Goal: Communication & Community: Ask a question

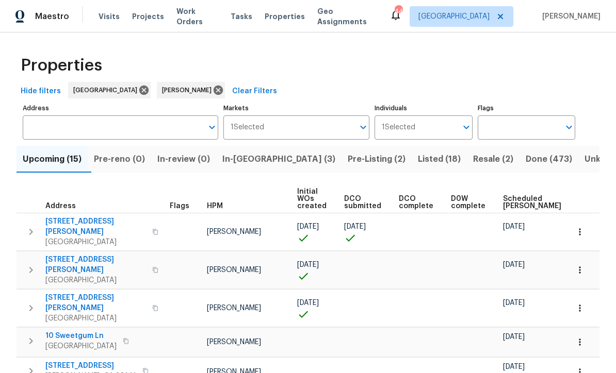
click at [246, 152] on span "In-[GEOGRAPHIC_DATA] (3)" at bounding box center [278, 159] width 113 height 14
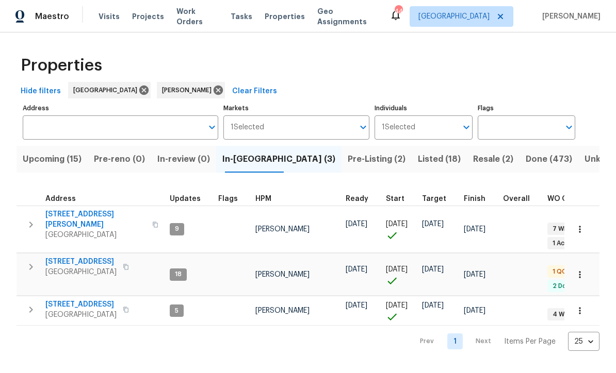
click at [76, 257] on span "[STREET_ADDRESS]" at bounding box center [80, 262] width 71 height 10
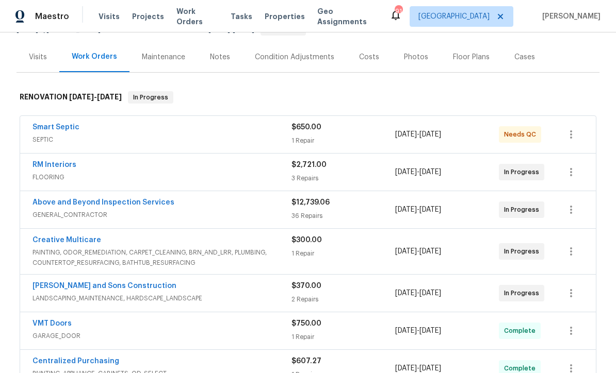
scroll to position [113, 0]
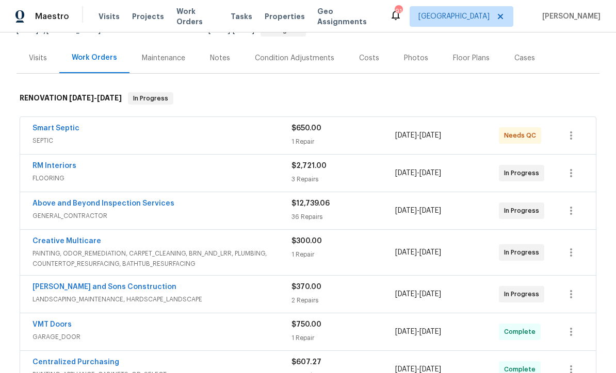
click at [49, 125] on link "Smart Septic" at bounding box center [55, 128] width 47 height 7
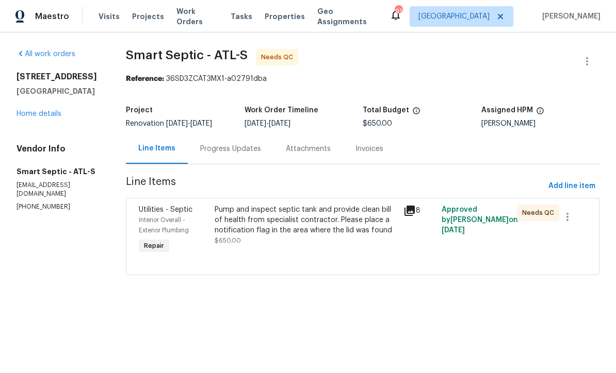
click at [271, 220] on div "Pump and inspect septic tank and provide clean bill of health from specialist c…" at bounding box center [306, 220] width 183 height 31
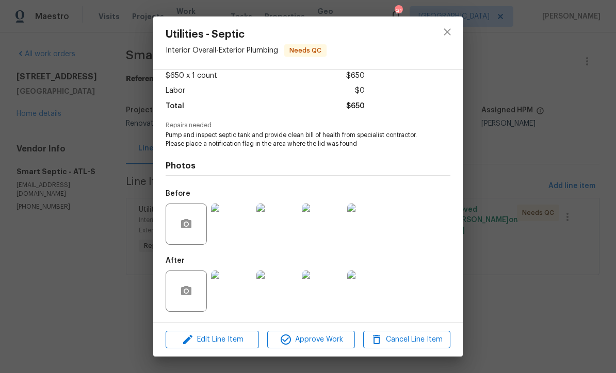
scroll to position [61, 0]
click at [230, 291] on img at bounding box center [231, 291] width 41 height 41
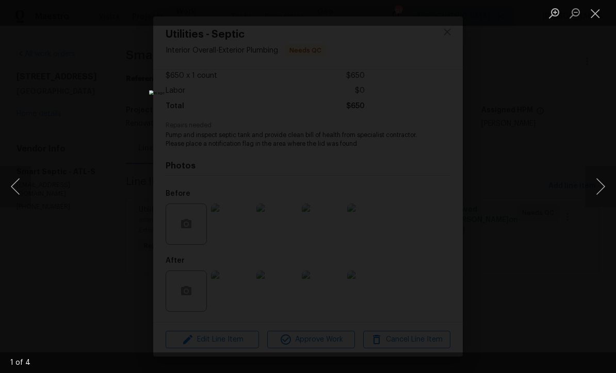
click at [593, 14] on button "Close lightbox" at bounding box center [595, 13] width 21 height 18
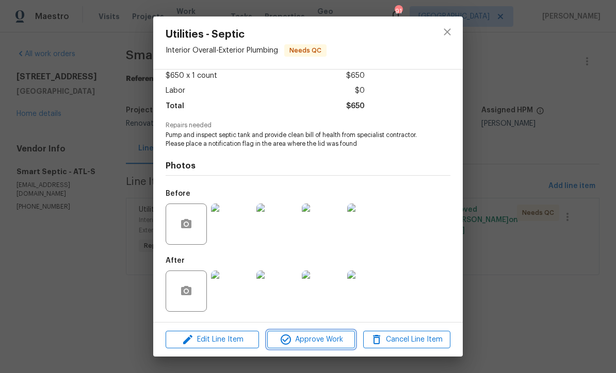
click at [312, 340] on span "Approve Work" at bounding box center [310, 340] width 81 height 13
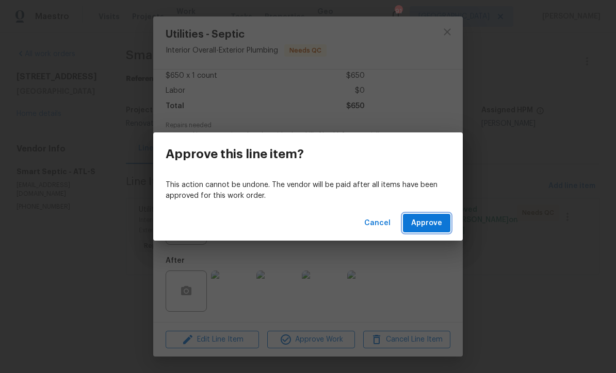
click at [429, 222] on span "Approve" at bounding box center [426, 223] width 31 height 13
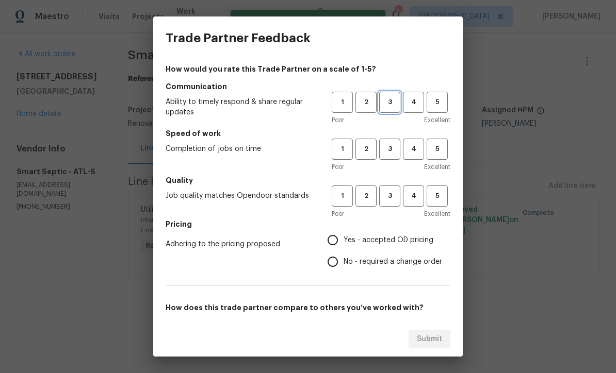
click at [388, 97] on span "3" at bounding box center [389, 102] width 19 height 12
click at [390, 147] on span "3" at bounding box center [389, 149] width 19 height 12
click at [391, 194] on span "3" at bounding box center [389, 196] width 19 height 12
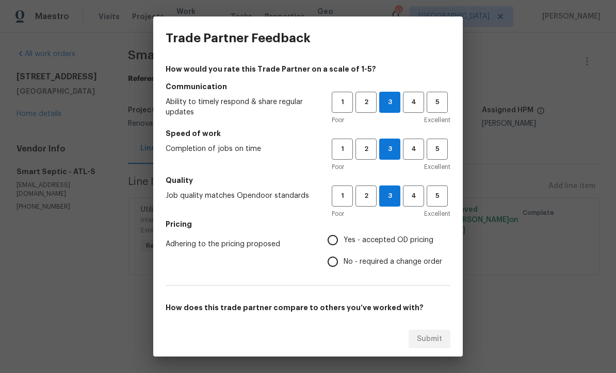
click at [328, 239] on input "Yes - accepted OD pricing" at bounding box center [333, 240] width 22 height 22
radio input "true"
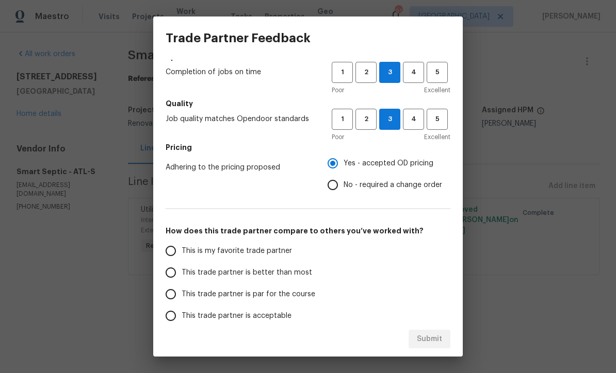
scroll to position [76, 0]
click at [170, 290] on input "This trade partner is par for the course" at bounding box center [171, 295] width 22 height 22
click at [433, 336] on span "Submit" at bounding box center [429, 339] width 25 height 13
radio input "true"
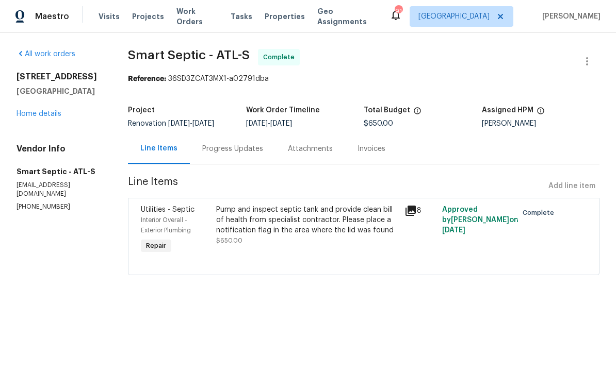
radio input "false"
click at [31, 116] on link "Home details" at bounding box center [39, 113] width 45 height 7
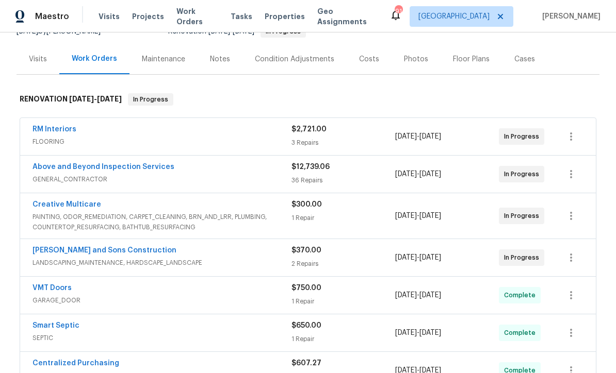
scroll to position [114, 0]
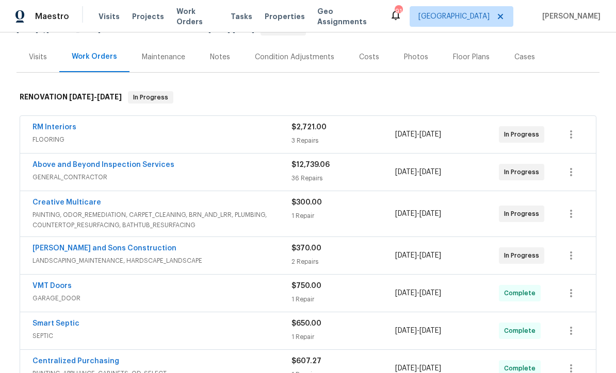
click at [74, 250] on link "Reyes and Sons Construction" at bounding box center [104, 248] width 144 height 7
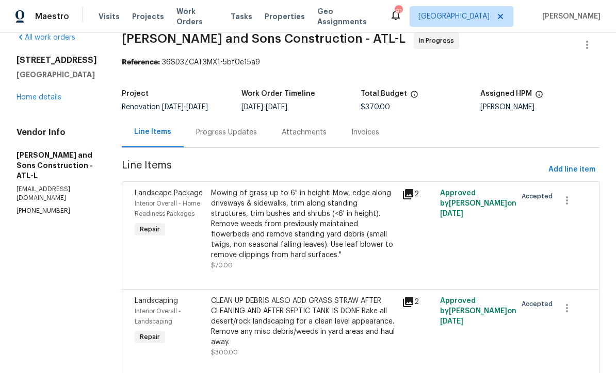
scroll to position [16, 0]
click at [276, 319] on div "CLEAN UP DEBRIS ALSO ADD GRASS STRAW AFTER CLEANING AND AFTER SEPTIC TANK IS DO…" at bounding box center [303, 323] width 185 height 52
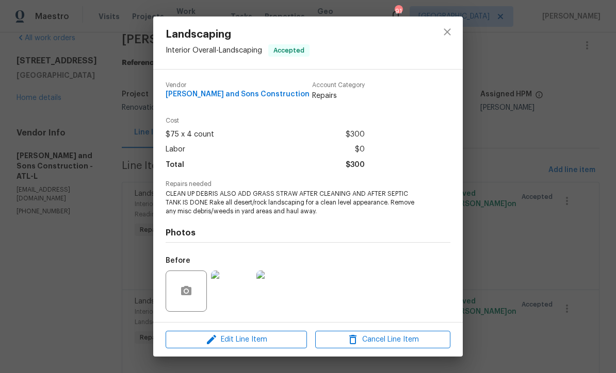
click at [236, 305] on img at bounding box center [231, 291] width 41 height 41
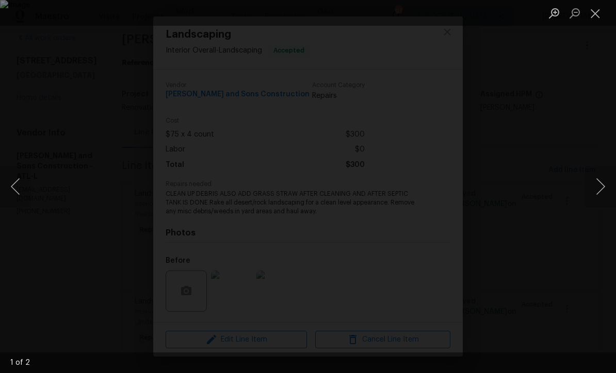
click at [603, 186] on button "Next image" at bounding box center [600, 186] width 31 height 41
click at [599, 19] on button "Close lightbox" at bounding box center [595, 13] width 21 height 18
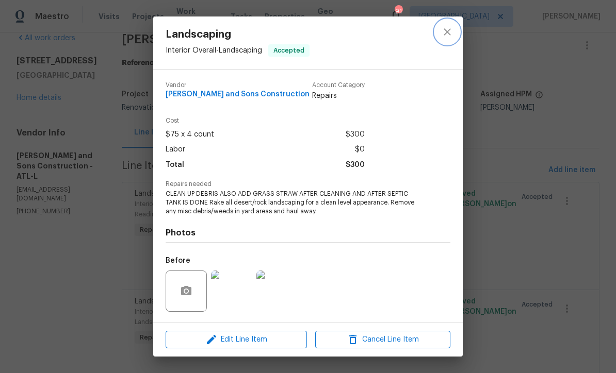
click at [453, 31] on button "close" at bounding box center [447, 32] width 25 height 25
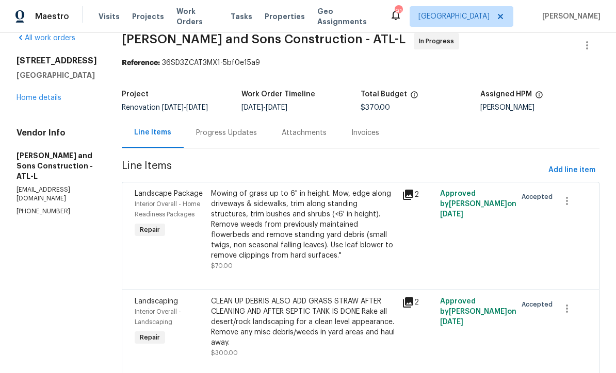
click at [37, 102] on link "Home details" at bounding box center [39, 97] width 45 height 7
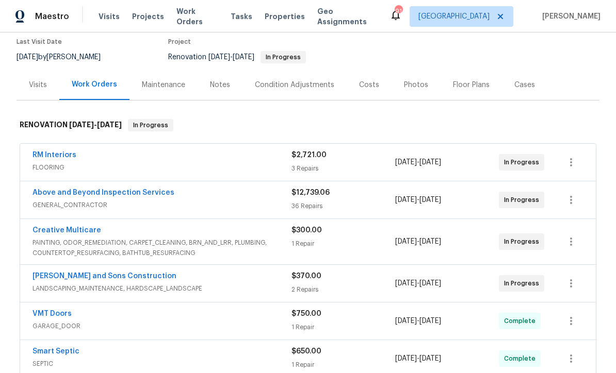
scroll to position [71, 0]
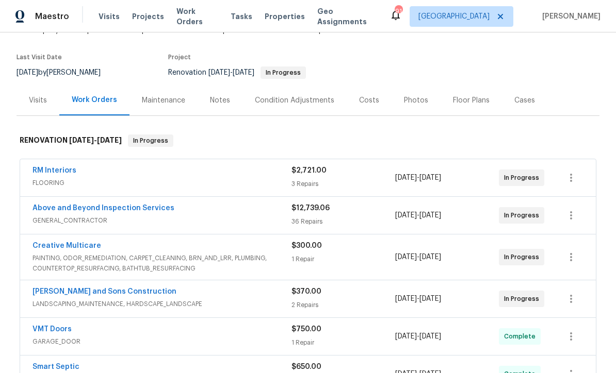
click at [69, 207] on link "Above and Beyond Inspection Services" at bounding box center [103, 208] width 142 height 7
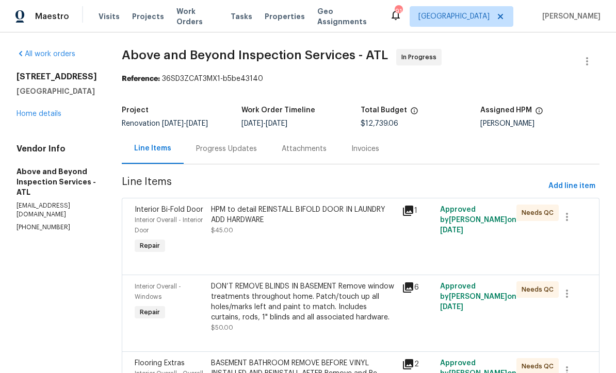
click at [254, 153] on div "Progress Updates" at bounding box center [226, 149] width 61 height 10
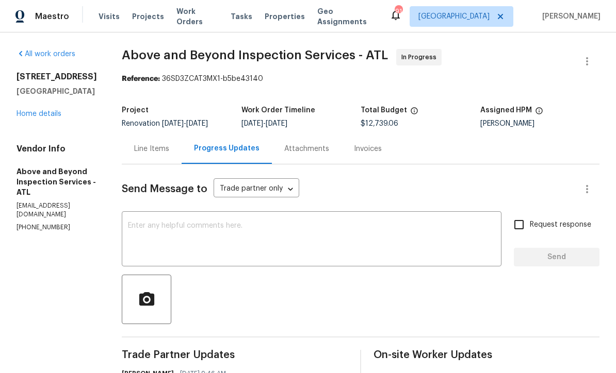
click at [173, 226] on div "x ​" at bounding box center [312, 240] width 380 height 53
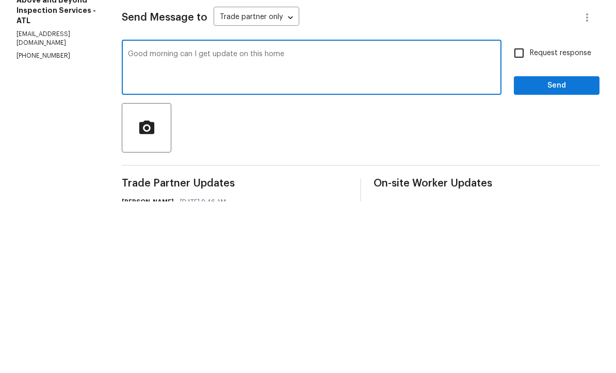
type textarea "Good morning can I get update on this home"
click at [513, 214] on input "Request response" at bounding box center [519, 225] width 22 height 22
checkbox input "true"
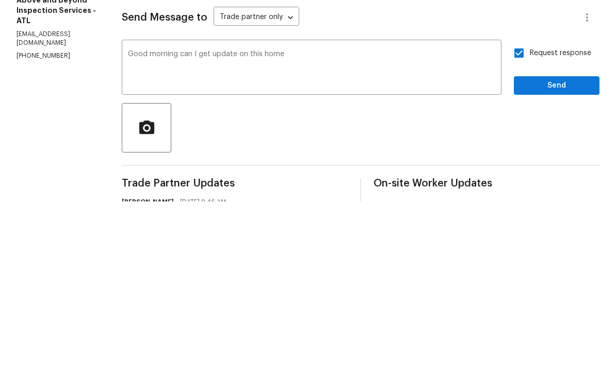
scroll to position [34, 0]
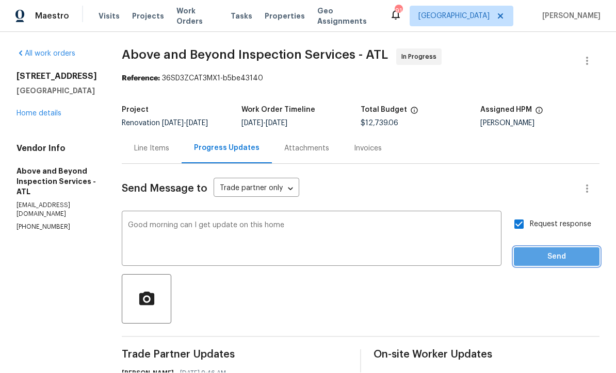
click at [557, 251] on span "Send" at bounding box center [556, 257] width 69 height 13
